Goal: Entertainment & Leisure: Consume media (video, audio)

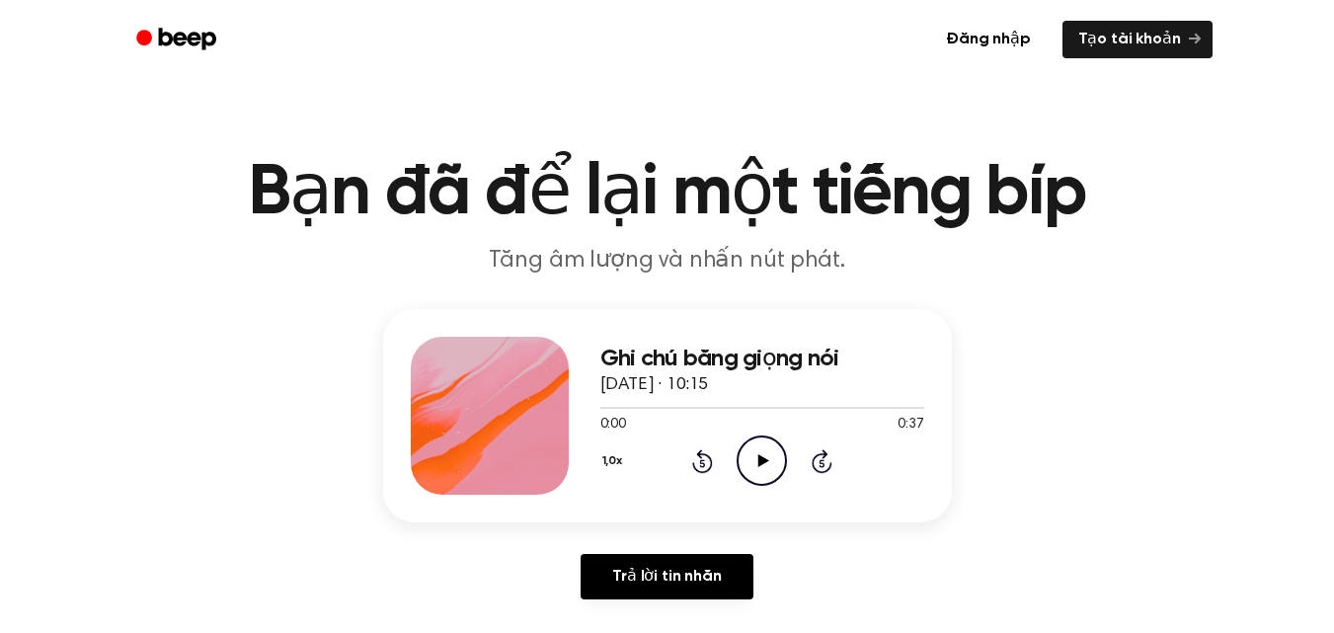
click at [773, 464] on icon "Play Audio" at bounding box center [762, 460] width 50 height 50
click at [756, 462] on icon "Play Audio" at bounding box center [762, 460] width 50 height 50
click at [748, 461] on icon "Play Audio" at bounding box center [762, 460] width 50 height 50
click at [869, 404] on div at bounding box center [762, 407] width 324 height 16
click at [902, 407] on div at bounding box center [762, 408] width 324 height 2
